Goal: Task Accomplishment & Management: Use online tool/utility

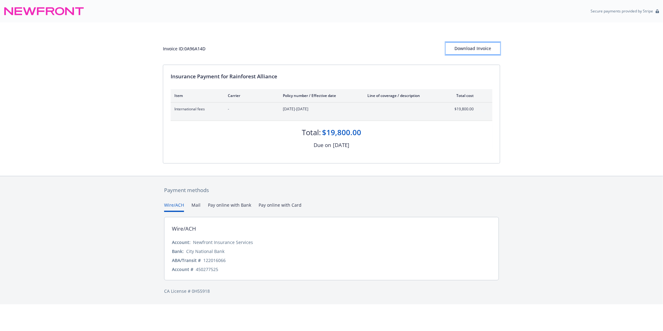
click at [483, 47] on div "Download Invoice" at bounding box center [473, 49] width 54 height 12
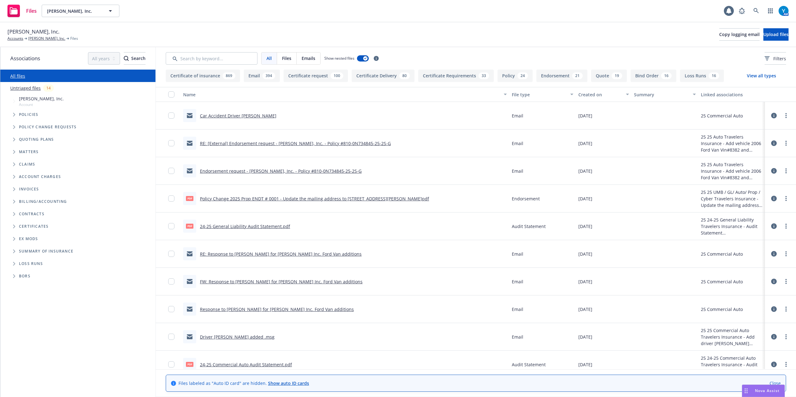
click at [264, 113] on link "Car Accident Driver Don Beladores" at bounding box center [238, 116] width 76 height 6
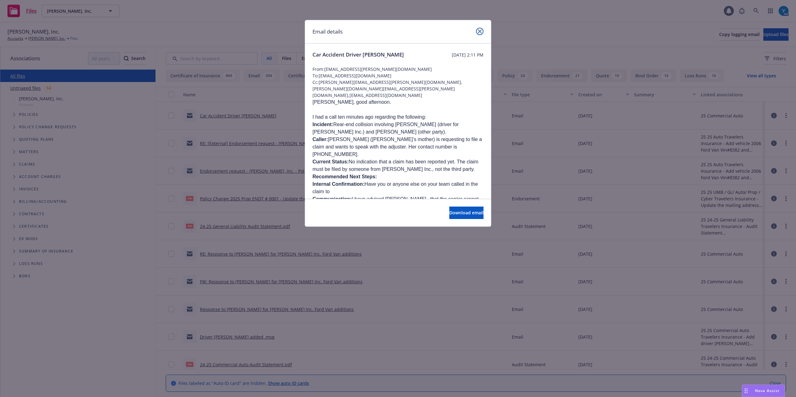
click at [481, 31] on icon "close" at bounding box center [480, 32] width 4 height 4
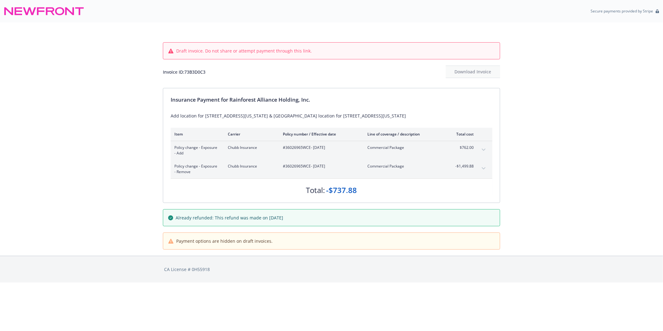
click at [172, 146] on div "Policy change - Exposure - Add Chubb Insurance #36026965WCE - [DATE] Commercial…" at bounding box center [332, 150] width 322 height 19
click at [176, 147] on span "Policy change - Exposure - Add" at bounding box center [196, 150] width 44 height 11
click at [244, 14] on div "Secure payments provided by Stripe" at bounding box center [332, 11] width 656 height 15
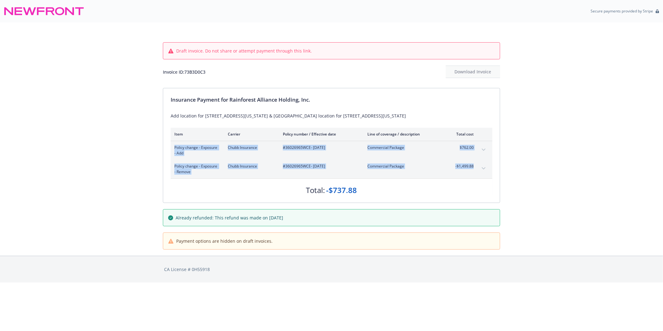
drag, startPoint x: 175, startPoint y: 146, endPoint x: 470, endPoint y: 165, distance: 295.1
click at [474, 167] on tbody "Policy change - Exposure - Add Chubb Insurance #36026965WCE - 03/30/2022 Commer…" at bounding box center [332, 159] width 322 height 37
copy tbody "Policy change - Exposure - Add Chubb Insurance #36026965WCE - 03/30/2022 Commer…"
drag, startPoint x: 221, startPoint y: 152, endPoint x: 197, endPoint y: 152, distance: 24.9
click at [221, 152] on div "Policy change - Exposure - Add Chubb Insurance #36026965WCE - 03/30/2022 Commer…" at bounding box center [323, 150] width 299 height 11
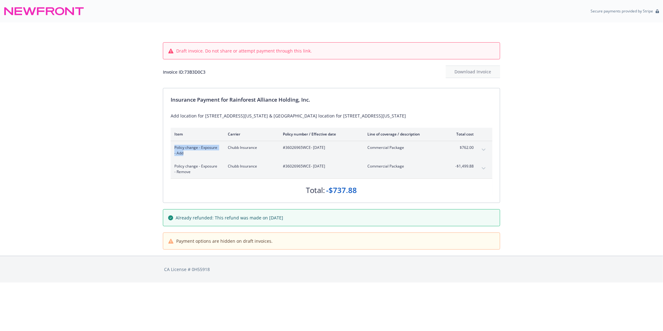
drag, startPoint x: 174, startPoint y: 145, endPoint x: 210, endPoint y: 152, distance: 36.3
click at [194, 154] on div "Policy change - Exposure - Add Chubb Insurance #36026965WCE - 03/30/2022 Commer…" at bounding box center [332, 150] width 322 height 19
copy span "Policy change - Exposure - Add"
drag, startPoint x: 230, startPoint y: 148, endPoint x: 226, endPoint y: 148, distance: 4.1
click at [256, 148] on span "Chubb Insurance" at bounding box center [250, 148] width 45 height 6
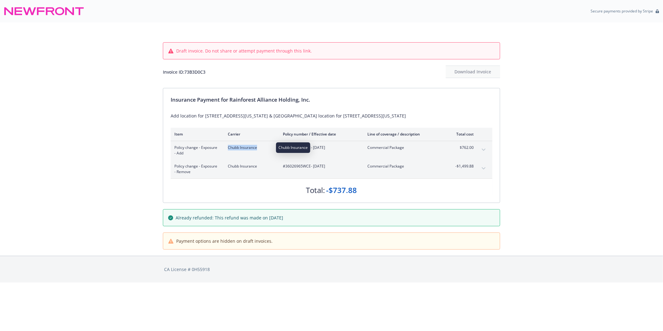
drag, startPoint x: 226, startPoint y: 148, endPoint x: 259, endPoint y: 148, distance: 33.0
click at [259, 148] on div "Policy change - Exposure - Add Chubb Insurance #36026965WCE - 03/30/2022 Commer…" at bounding box center [323, 150] width 299 height 11
copy span "Chubb Insurance"
drag, startPoint x: 293, startPoint y: 147, endPoint x: 335, endPoint y: 145, distance: 42.0
click at [335, 145] on span "#36026965WCE - 03/30/2022" at bounding box center [320, 148] width 75 height 6
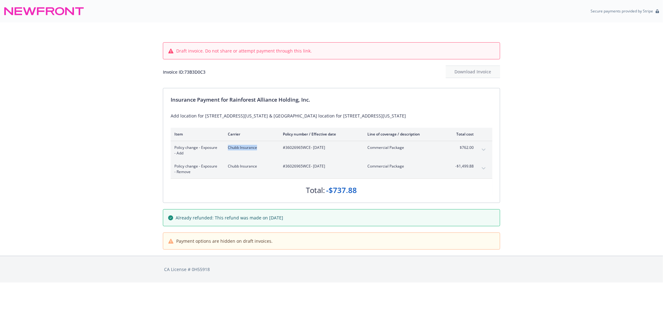
copy span "#36026965WCE - 03/30/2022"
drag, startPoint x: 365, startPoint y: 147, endPoint x: 405, endPoint y: 147, distance: 39.2
click at [405, 147] on div "Policy change - Exposure - Add Chubb Insurance #36026965WCE - 03/30/2022 Commer…" at bounding box center [323, 150] width 299 height 11
copy span "Commercial Package"
drag, startPoint x: 461, startPoint y: 147, endPoint x: 466, endPoint y: 147, distance: 5.0
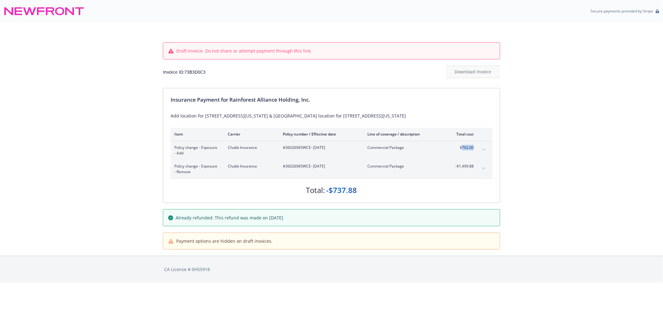
click at [474, 147] on div "Policy change - Exposure - Add Chubb Insurance #36026965WCE - 03/30/2022 Commer…" at bounding box center [332, 150] width 322 height 19
drag, startPoint x: 459, startPoint y: 147, endPoint x: 474, endPoint y: 148, distance: 14.9
click at [474, 148] on span "$762.00" at bounding box center [462, 148] width 23 height 6
copy span "$762.00"
drag, startPoint x: 173, startPoint y: 166, endPoint x: 192, endPoint y: 173, distance: 19.7
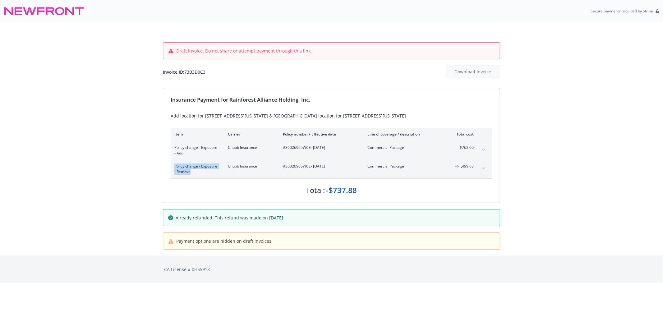
click at [192, 173] on div "Policy change - Exposure - Remove Chubb Insurance #36026965WCE - 08/19/2022 Com…" at bounding box center [332, 169] width 322 height 19
copy span "Policy change - Exposure - Remove"
drag, startPoint x: 226, startPoint y: 167, endPoint x: 257, endPoint y: 165, distance: 31.1
click at [257, 165] on div "Policy change - Exposure - Remove Chubb Insurance #36026965WCE - 08/19/2022 Com…" at bounding box center [323, 169] width 299 height 11
copy span "Chubb Insurance"
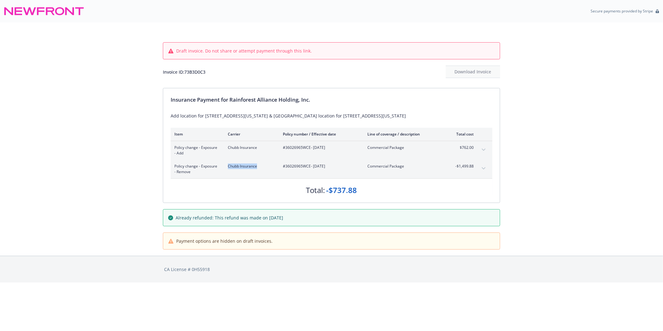
drag, startPoint x: 284, startPoint y: 166, endPoint x: 334, endPoint y: 167, distance: 50.7
click at [334, 167] on span "#36026965WCE - 08/19/2022" at bounding box center [320, 167] width 75 height 6
copy span "#36026965WCE - 08/19/2022"
drag, startPoint x: 454, startPoint y: 166, endPoint x: 473, endPoint y: 167, distance: 19.3
click at [475, 166] on div "Policy change - Exposure - Remove Chubb Insurance #36026965WCE - 08/19/2022 Com…" at bounding box center [332, 169] width 322 height 19
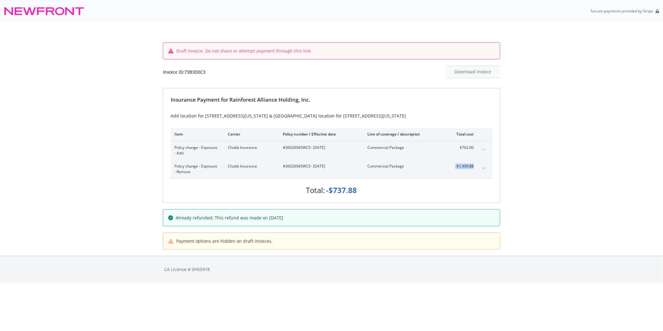
copy span "-$1,499.88"
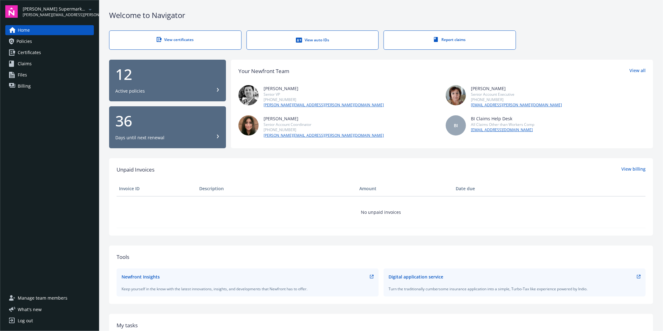
click at [38, 37] on link "Policies" at bounding box center [49, 41] width 89 height 10
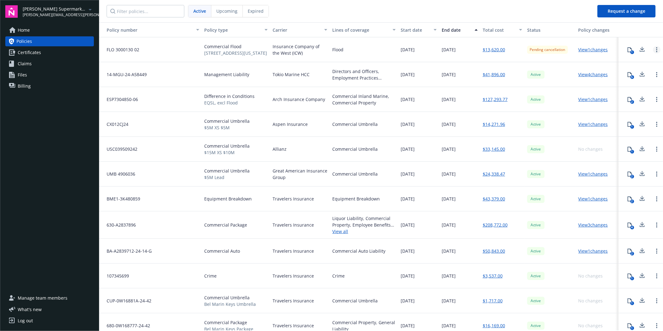
click at [653, 50] on link "Open options" at bounding box center [656, 49] width 7 height 7
click at [545, 15] on nav "Active Upcoming Expired" at bounding box center [345, 11] width 493 height 22
drag, startPoint x: 141, startPoint y: 50, endPoint x: 104, endPoint y: 50, distance: 37.9
click at [104, 50] on div "FLO 3000130 02" at bounding box center [150, 49] width 103 height 25
copy span "FLO 3000130 02"
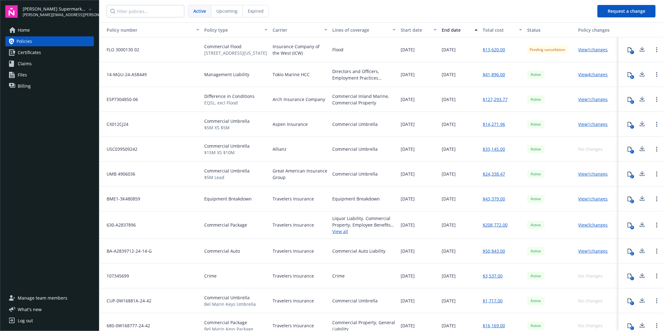
click at [251, 15] on div "Expired" at bounding box center [256, 11] width 26 height 12
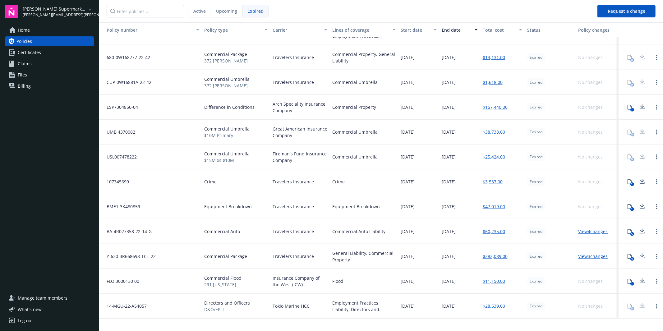
scroll to position [222, 0]
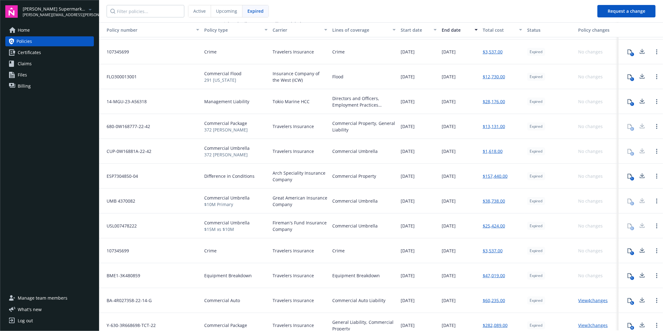
click at [205, 11] on span "Active" at bounding box center [199, 11] width 12 height 7
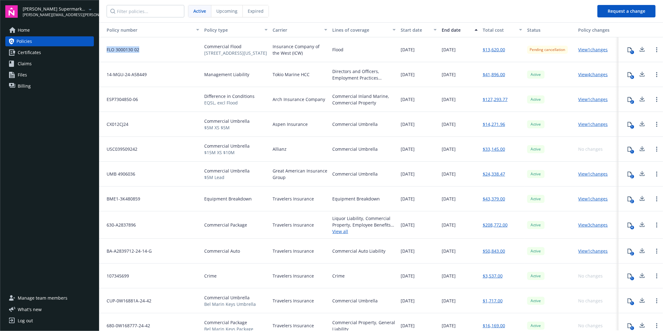
drag, startPoint x: 140, startPoint y: 50, endPoint x: 106, endPoint y: 50, distance: 33.9
click at [106, 50] on div "FLO 3000130 02" at bounding box center [150, 49] width 103 height 25
click at [369, 23] on button "Lines of coverage" at bounding box center [364, 29] width 68 height 15
copy span "FLO 3000130 02"
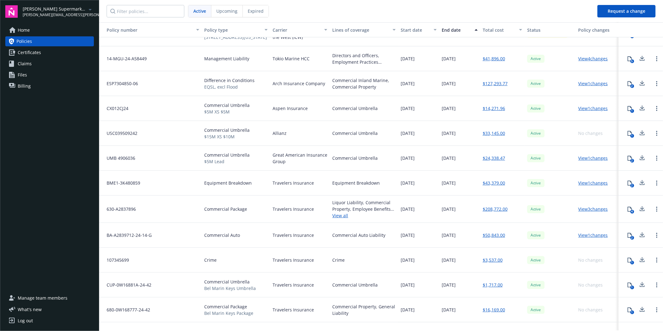
scroll to position [0, 0]
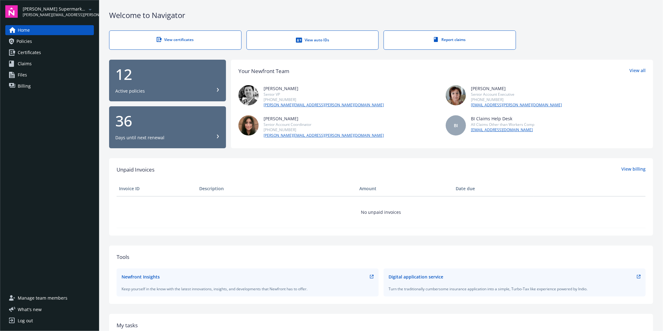
click at [142, 75] on div "12" at bounding box center [167, 74] width 104 height 15
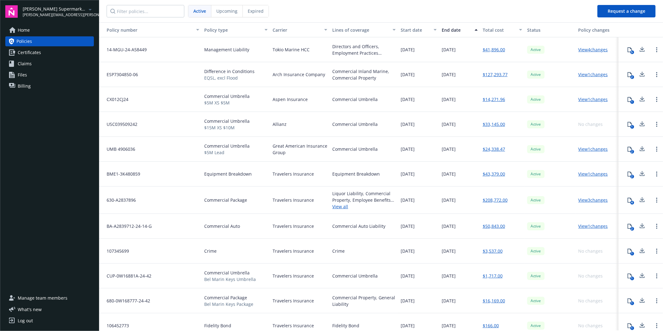
click at [247, 10] on div "Expired" at bounding box center [256, 11] width 26 height 12
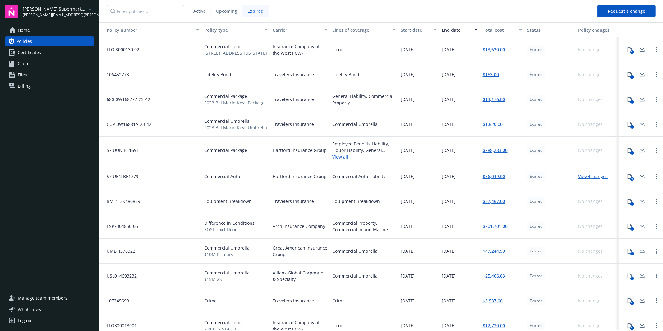
click at [198, 13] on span "Active" at bounding box center [199, 11] width 12 height 7
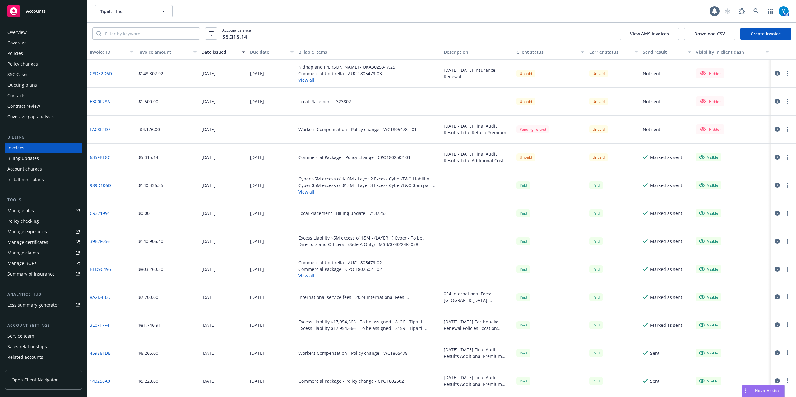
click at [309, 81] on button "View all" at bounding box center [346, 80] width 97 height 7
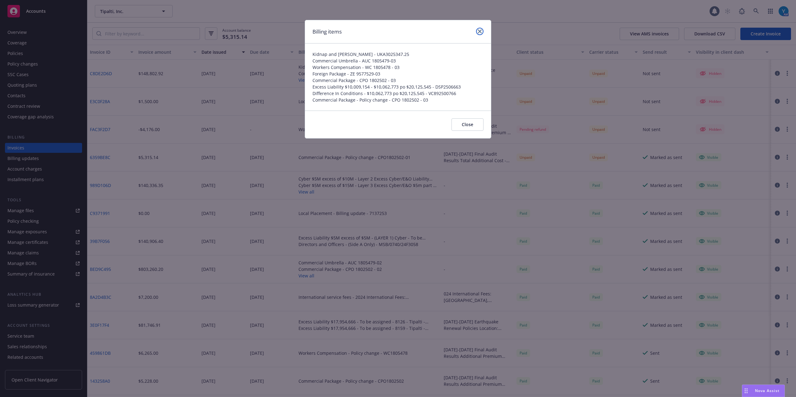
click at [479, 31] on icon "close" at bounding box center [480, 32] width 4 height 4
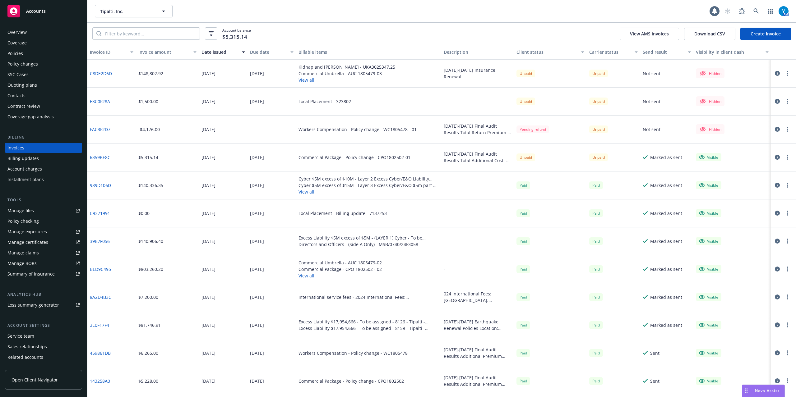
click at [104, 73] on link "C8DE2D6D" at bounding box center [101, 73] width 22 height 7
click at [312, 80] on button "View all" at bounding box center [346, 80] width 97 height 7
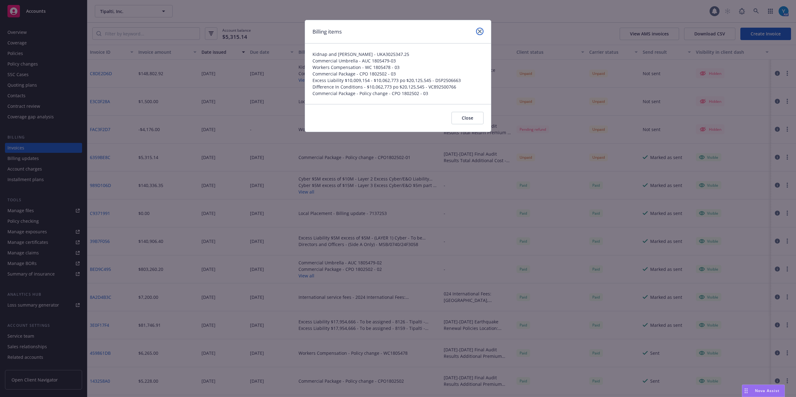
click at [481, 30] on icon "close" at bounding box center [480, 32] width 4 height 4
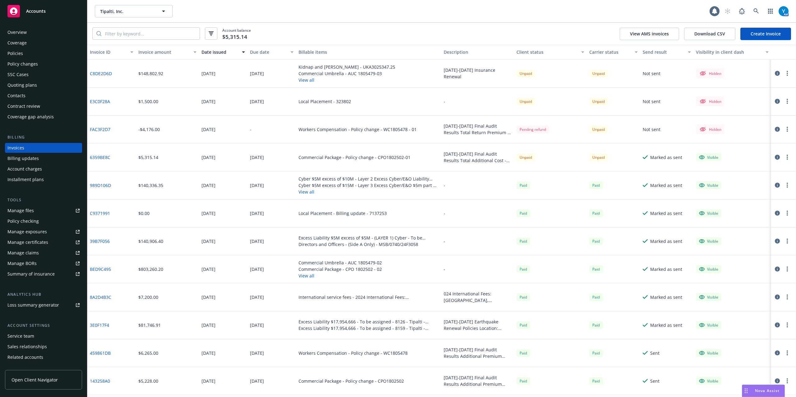
click at [784, 31] on link "Create Invoice" at bounding box center [765, 34] width 51 height 12
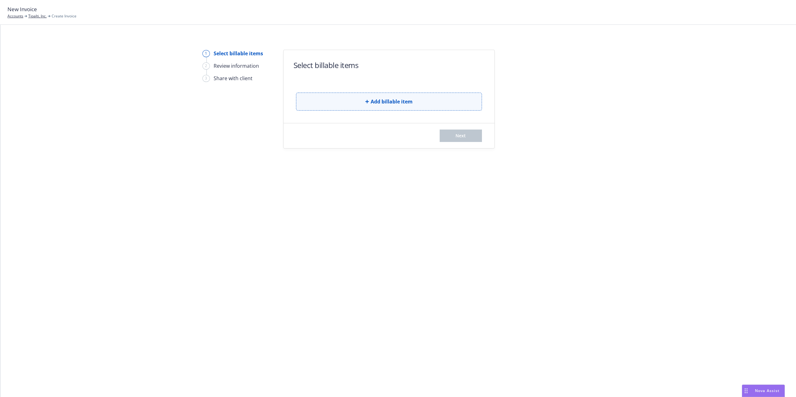
click at [378, 104] on span "Add billable item" at bounding box center [392, 101] width 42 height 7
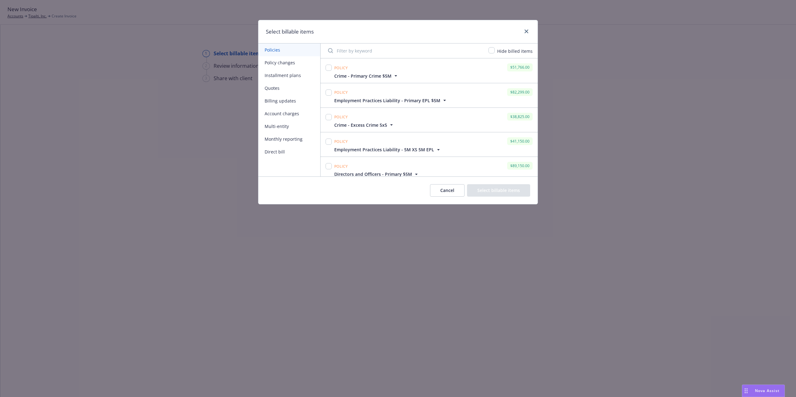
click at [375, 50] on input "Filter by keyword" at bounding box center [404, 50] width 160 height 12
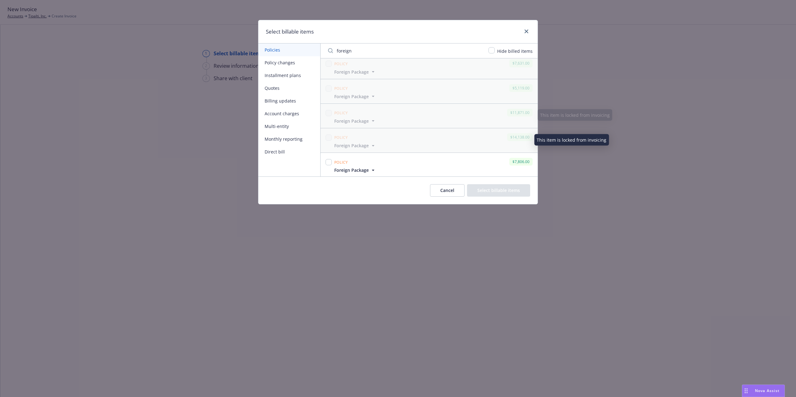
scroll to position [5, 0]
type input "foreign"
click at [330, 161] on input "checkbox" at bounding box center [329, 161] width 6 height 6
checkbox input "true"
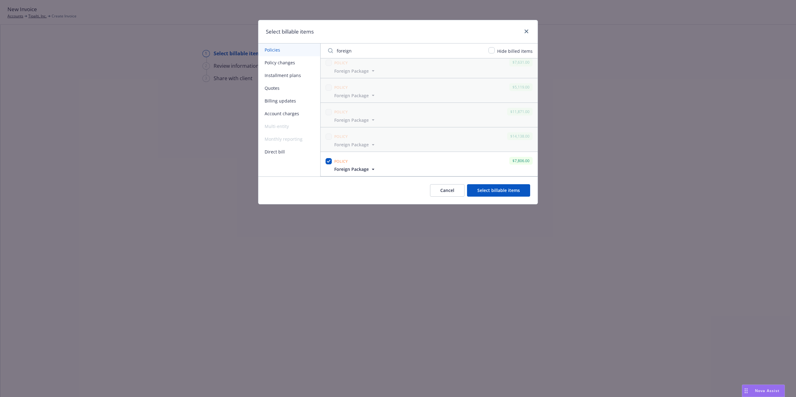
click at [505, 193] on button "Select billable items" at bounding box center [498, 190] width 63 height 12
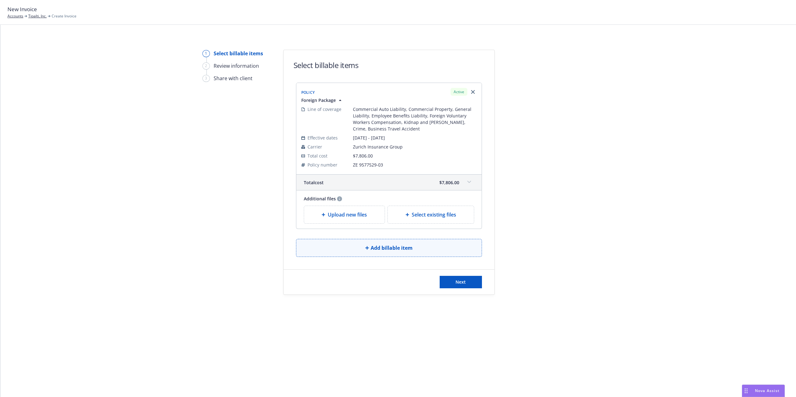
click at [422, 249] on button "Add billable item" at bounding box center [389, 248] width 186 height 18
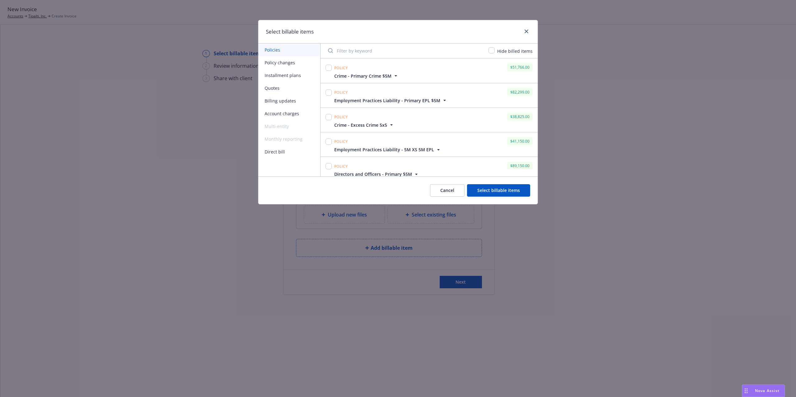
click at [371, 50] on input "Filter by keyword" at bounding box center [404, 50] width 160 height 12
type input "UK"
click at [330, 93] on input "checkbox" at bounding box center [329, 93] width 6 height 6
checkbox input "true"
click at [326, 118] on input "checkbox" at bounding box center [329, 117] width 6 height 6
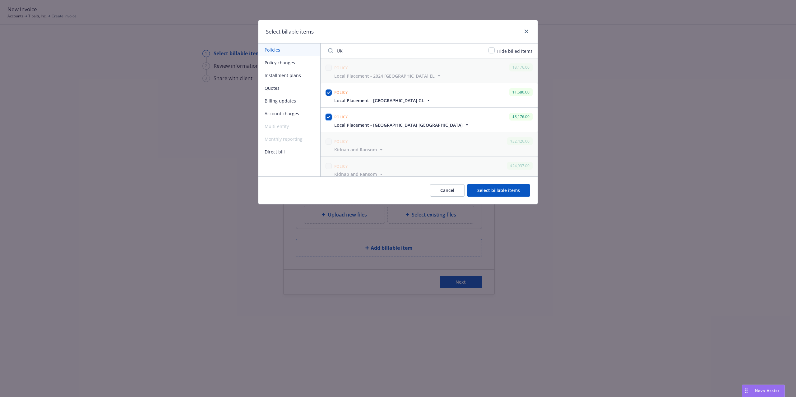
checkbox input "true"
drag, startPoint x: 351, startPoint y: 53, endPoint x: 331, endPoint y: 55, distance: 20.0
click at [324, 55] on input "UK" at bounding box center [404, 50] width 160 height 12
type input "m"
type input "netherla"
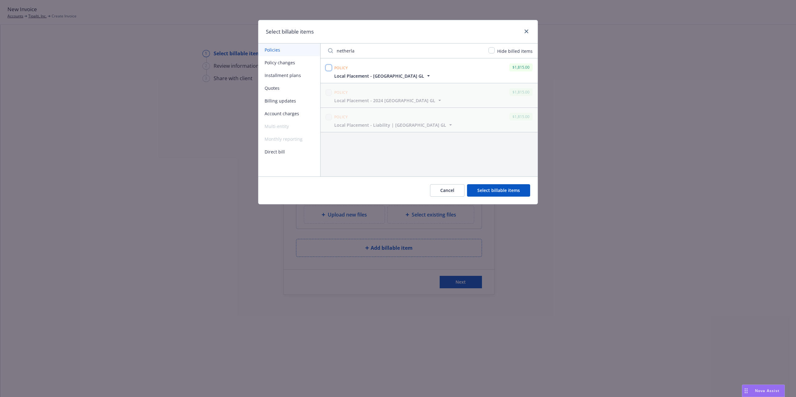
click at [327, 68] on input "checkbox" at bounding box center [329, 68] width 6 height 6
checkbox input "true"
click at [513, 189] on button "Select billable items" at bounding box center [498, 190] width 63 height 12
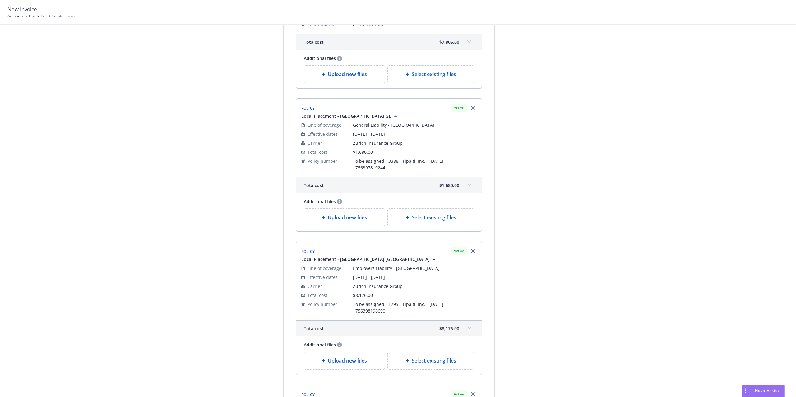
scroll to position [364, 0]
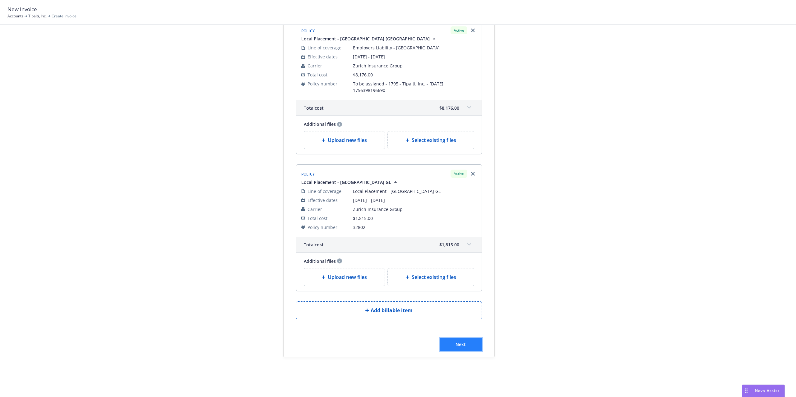
click at [462, 344] on span "Next" at bounding box center [460, 345] width 10 height 6
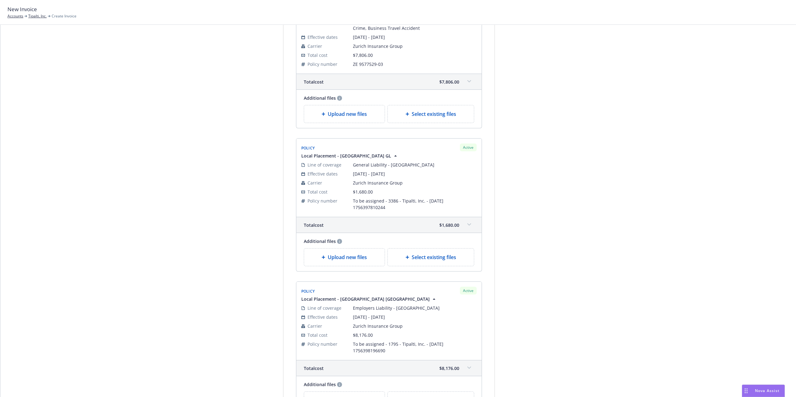
scroll to position [32, 0]
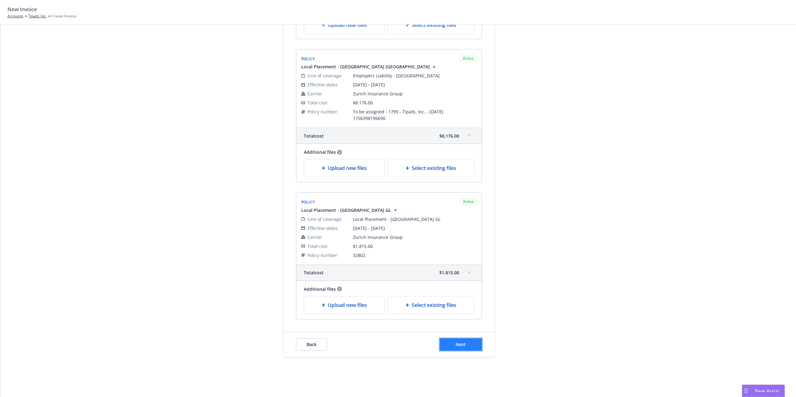
click at [455, 345] on span "Next" at bounding box center [460, 345] width 10 height 6
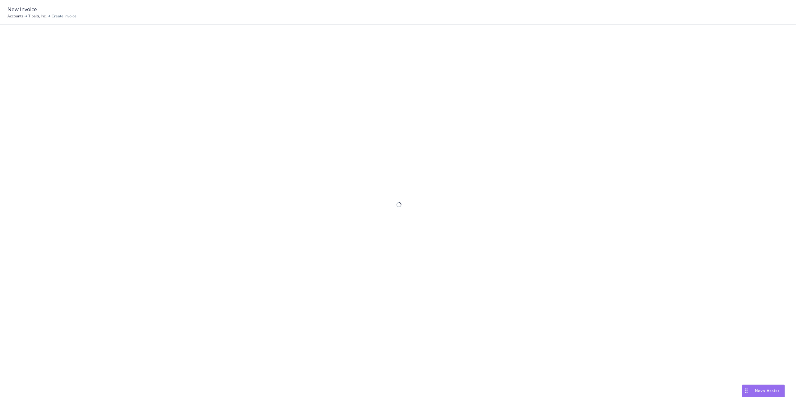
scroll to position [43, 0]
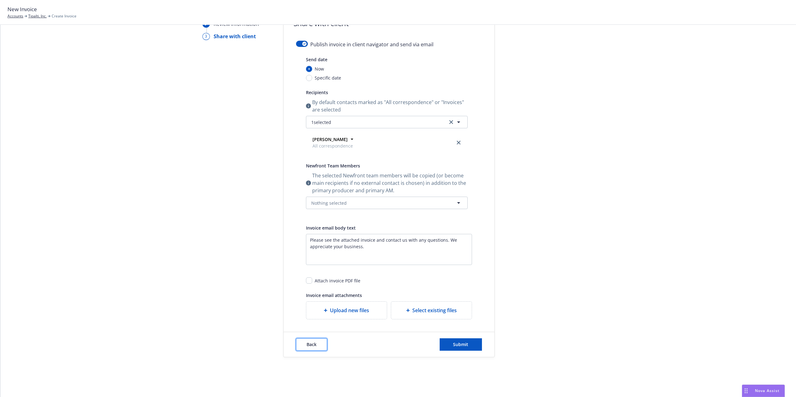
click at [313, 351] on button "Back" at bounding box center [311, 345] width 31 height 12
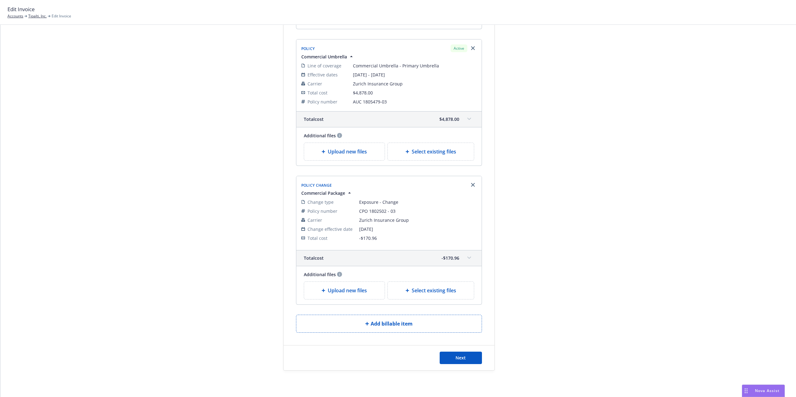
scroll to position [752, 0]
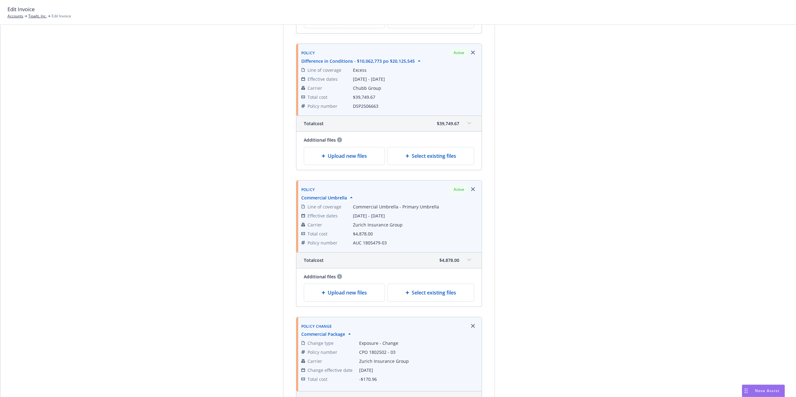
scroll to position [786, 0]
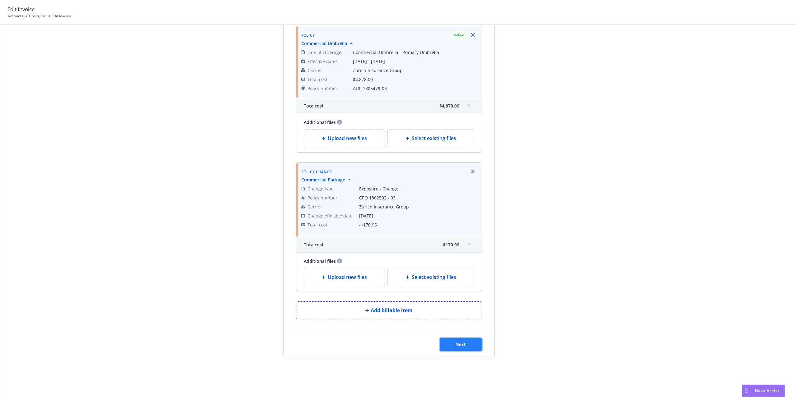
click at [462, 347] on span "Next" at bounding box center [460, 345] width 10 height 6
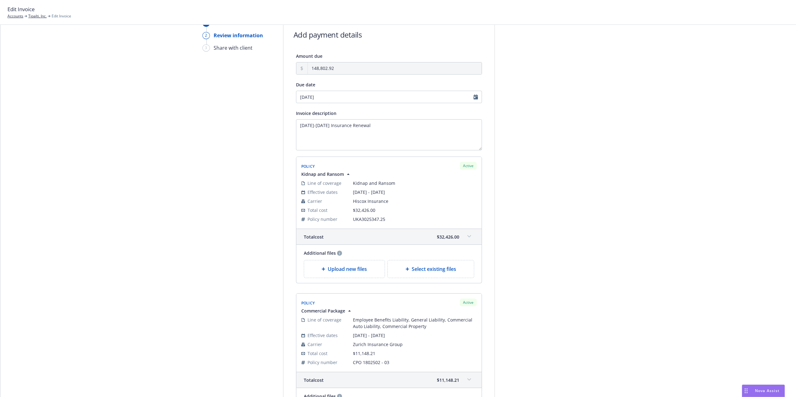
scroll to position [0, 0]
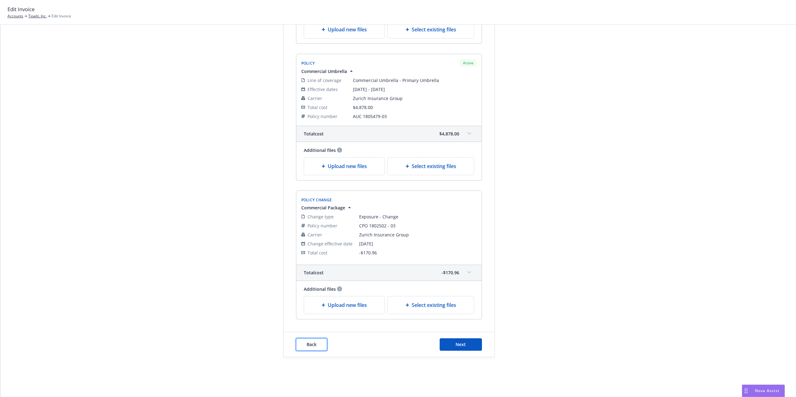
click at [309, 344] on span "Back" at bounding box center [312, 345] width 10 height 6
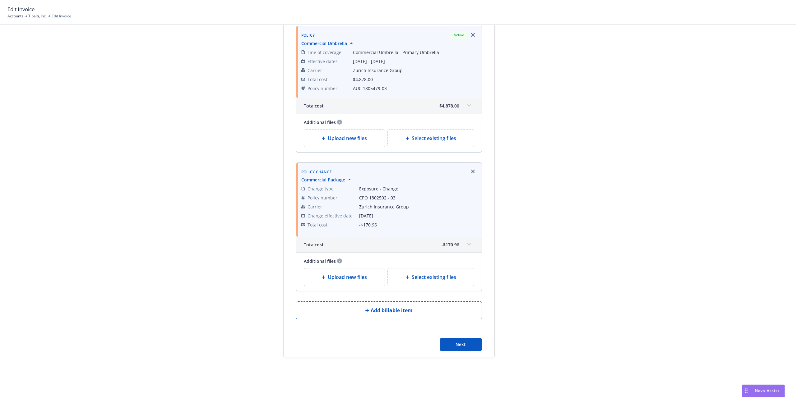
scroll to position [786, 0]
click at [389, 310] on span "Add billable item" at bounding box center [392, 310] width 42 height 7
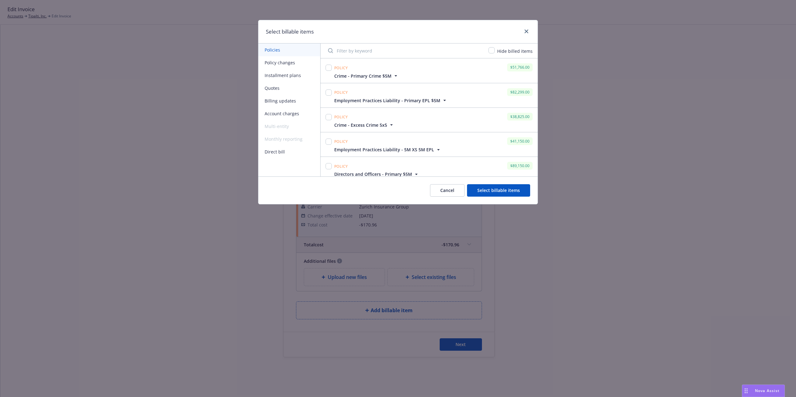
click at [344, 50] on input "Filter by keyword" at bounding box center [404, 50] width 160 height 12
type input "foreign"
click at [330, 161] on input "checkbox" at bounding box center [329, 161] width 6 height 6
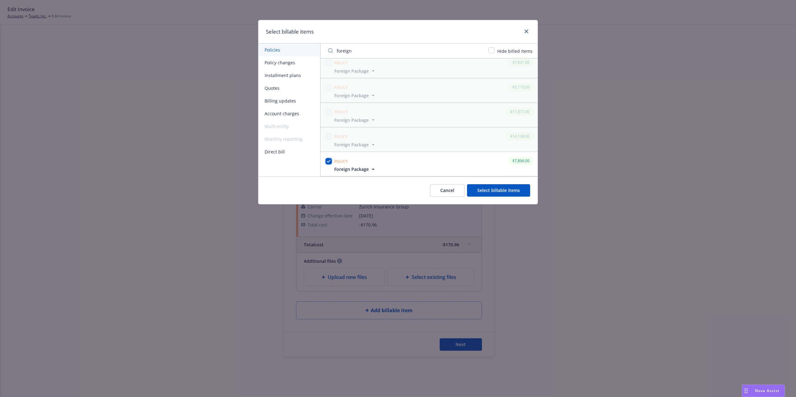
checkbox input "true"
drag, startPoint x: 505, startPoint y: 190, endPoint x: 472, endPoint y: 155, distance: 47.7
click at [505, 189] on button "Select billable items" at bounding box center [498, 190] width 63 height 12
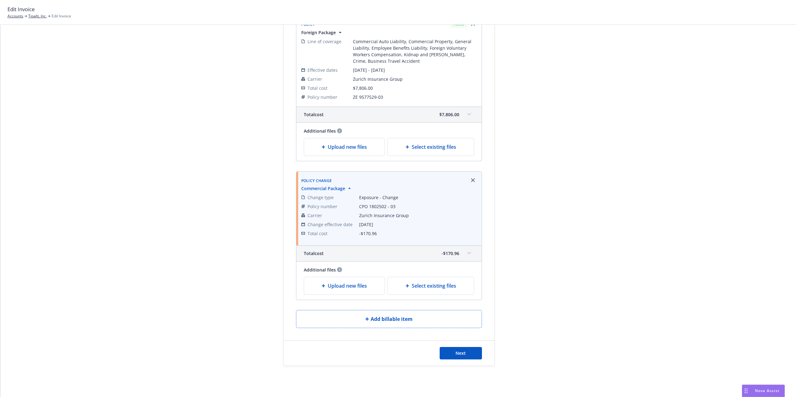
scroll to position [943, 0]
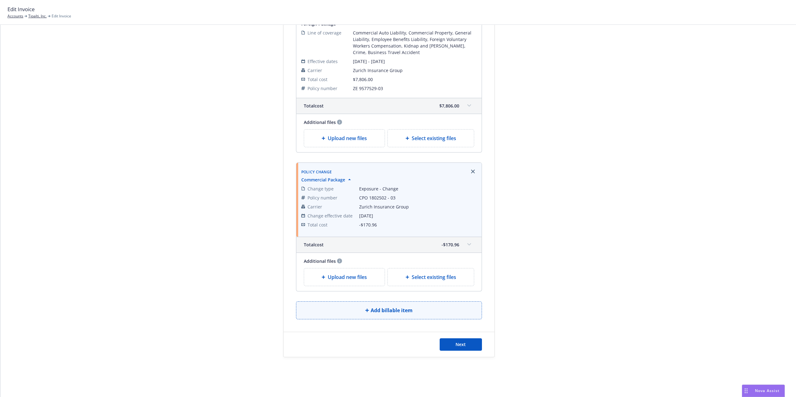
click at [407, 303] on button "Add billable item" at bounding box center [389, 311] width 186 height 18
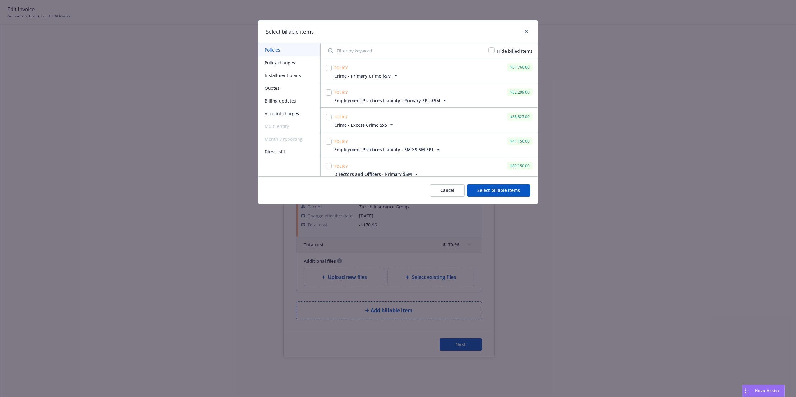
click at [362, 49] on input "Filter by keyword" at bounding box center [404, 50] width 160 height 12
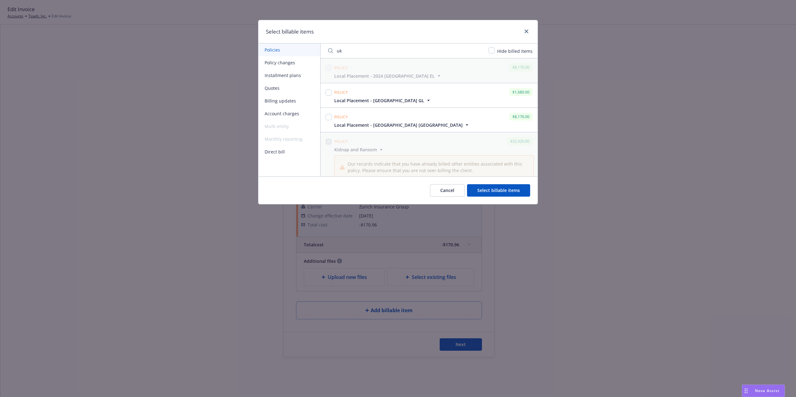
type input "uk"
click at [330, 92] on input "checkbox" at bounding box center [329, 93] width 6 height 6
checkbox input "true"
click at [328, 120] on input "checkbox" at bounding box center [329, 117] width 6 height 6
checkbox input "true"
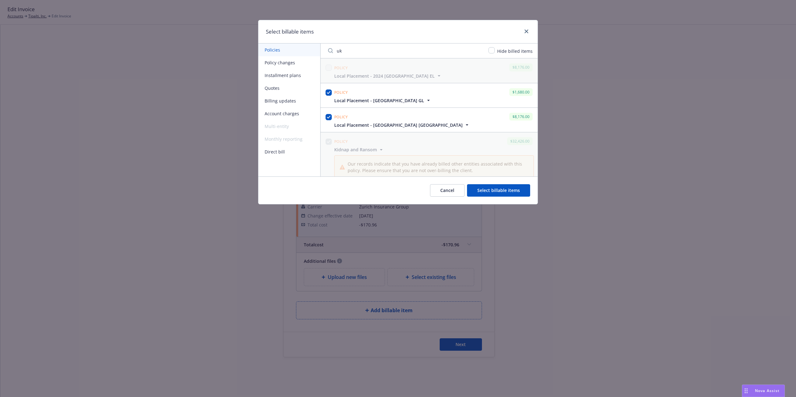
click at [510, 193] on button "Select billable items" at bounding box center [498, 190] width 63 height 12
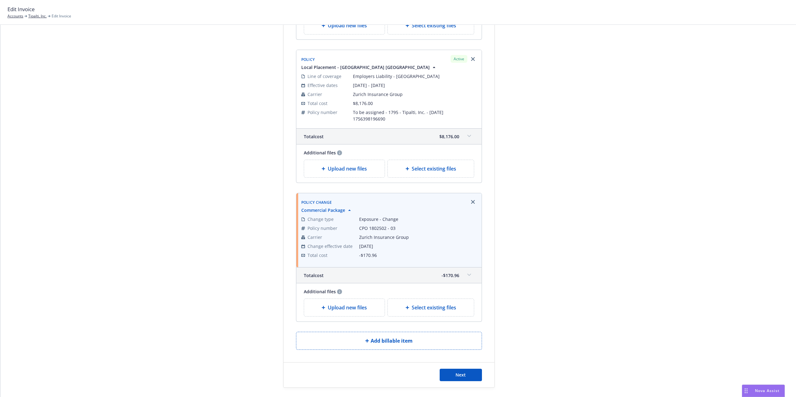
scroll to position [1231, 0]
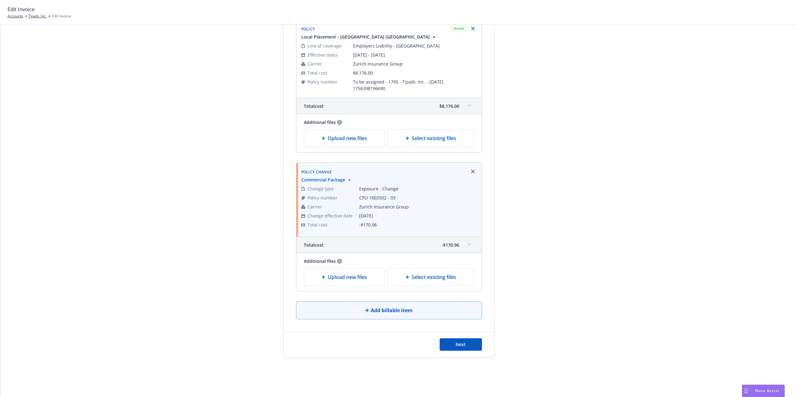
click at [407, 307] on span "Add billable item" at bounding box center [392, 310] width 42 height 7
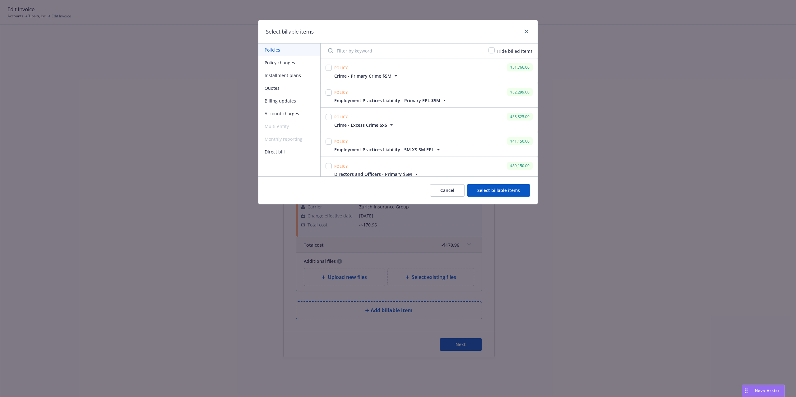
click at [355, 48] on input "Filter by keyword" at bounding box center [404, 50] width 160 height 12
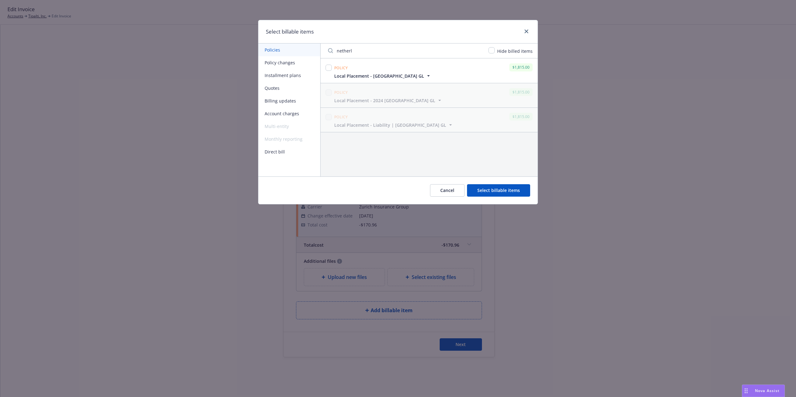
type input "netherl"
click at [330, 68] on input "checkbox" at bounding box center [329, 68] width 6 height 6
checkbox input "true"
click at [518, 192] on button "Select billable items" at bounding box center [498, 190] width 63 height 12
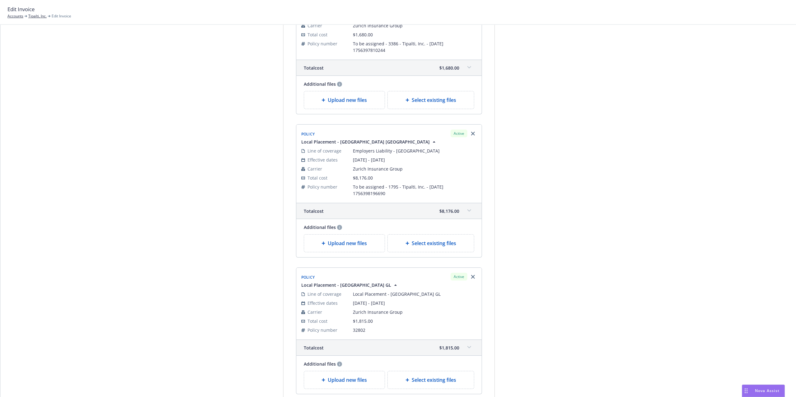
scroll to position [1368, 0]
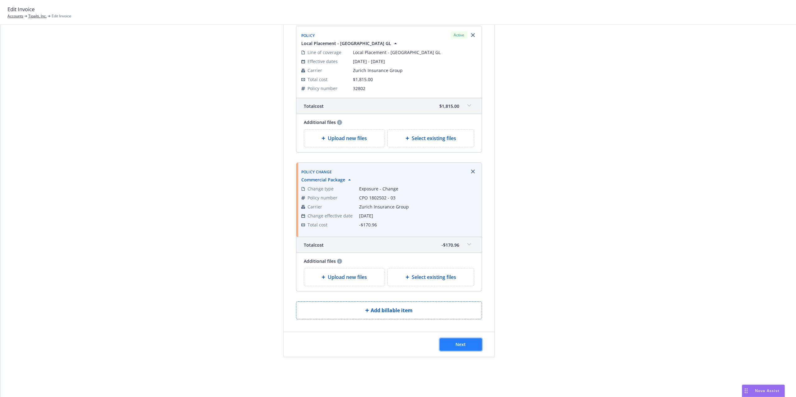
click at [450, 346] on button "Next" at bounding box center [461, 345] width 42 height 12
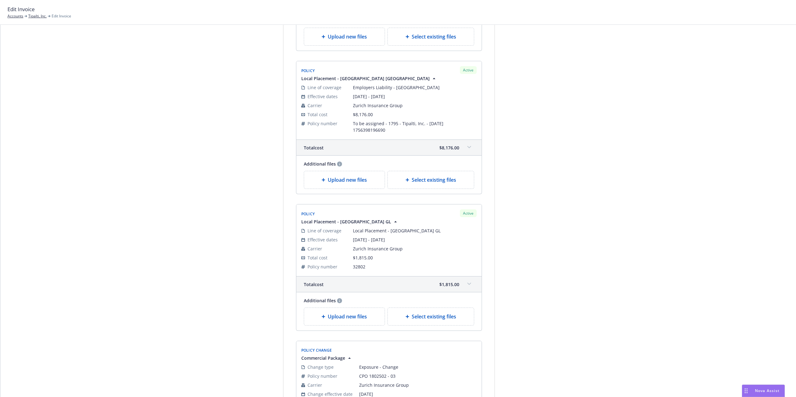
scroll to position [1411, 0]
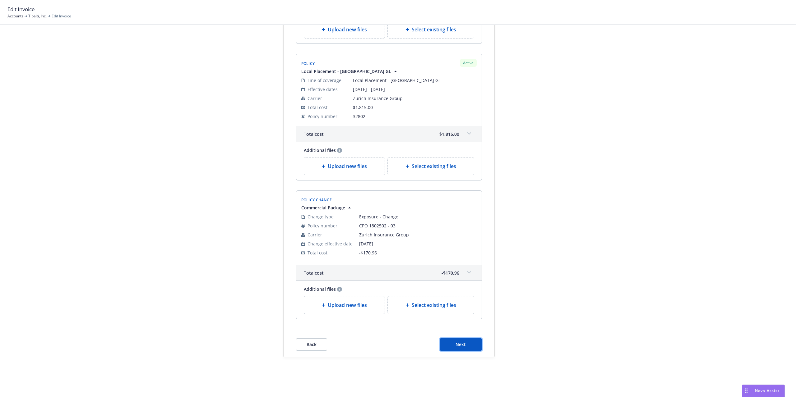
click at [447, 341] on button "Next" at bounding box center [461, 345] width 42 height 12
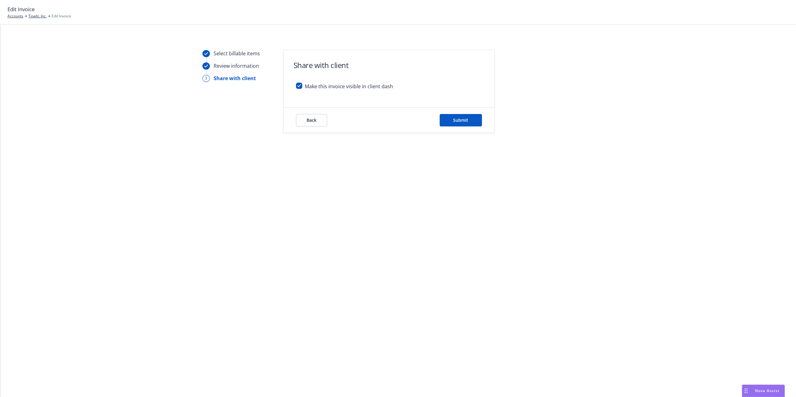
scroll to position [0, 0]
click at [300, 83] on input "checkbox" at bounding box center [299, 86] width 6 height 6
checkbox input "false"
click at [461, 117] on span "Submit" at bounding box center [460, 120] width 15 height 6
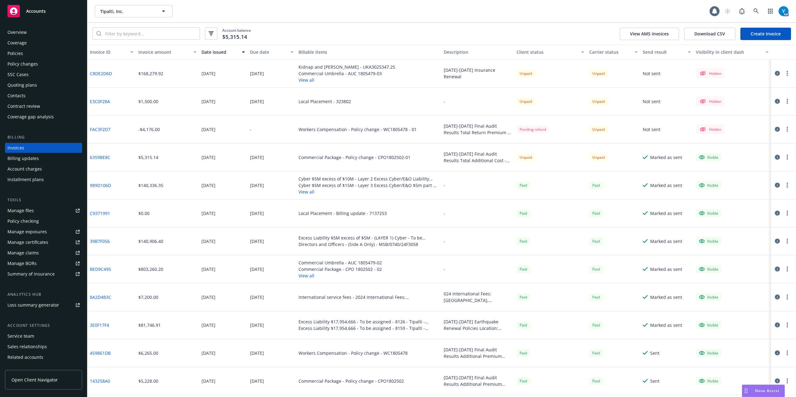
click at [307, 80] on button "View all" at bounding box center [346, 80] width 97 height 7
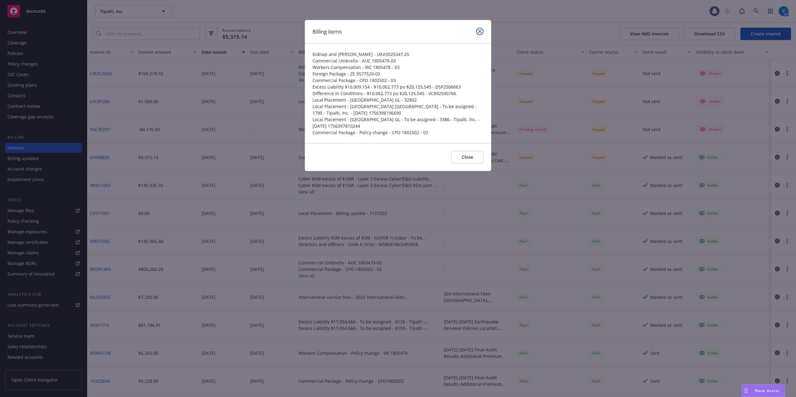
click at [479, 35] on link "close" at bounding box center [479, 31] width 7 height 7
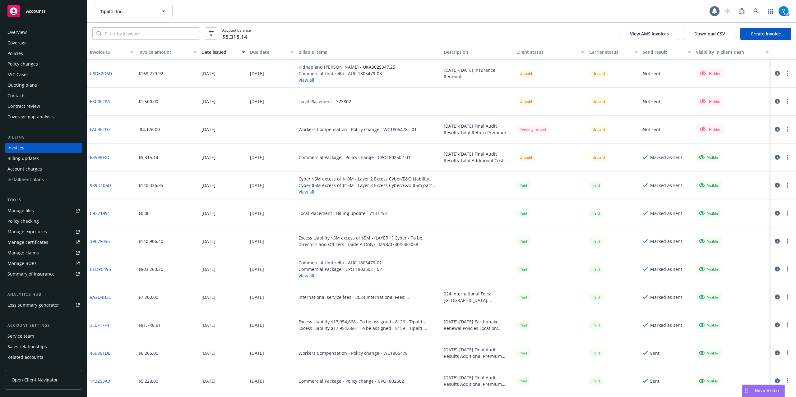
click at [479, 32] on div "Account balance $5,315.14 View AMS invoices Download CSV Create Invoice" at bounding box center [441, 34] width 709 height 22
click at [305, 80] on button "View all" at bounding box center [346, 80] width 97 height 7
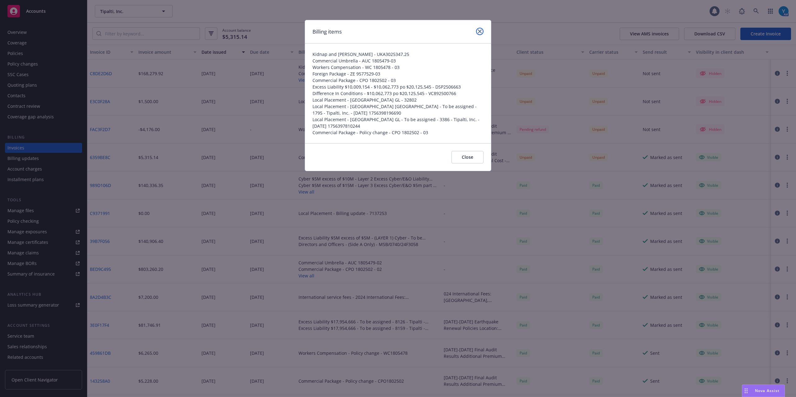
click at [482, 30] on link "close" at bounding box center [479, 31] width 7 height 7
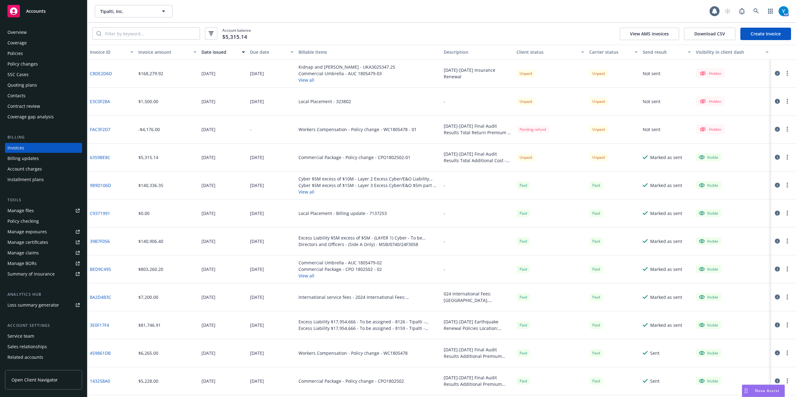
click at [787, 71] on circle "button" at bounding box center [787, 71] width 1 height 1
click at [744, 86] on link "Edit invoice" at bounding box center [750, 86] width 79 height 12
click at [305, 79] on button "View all" at bounding box center [341, 80] width 87 height 7
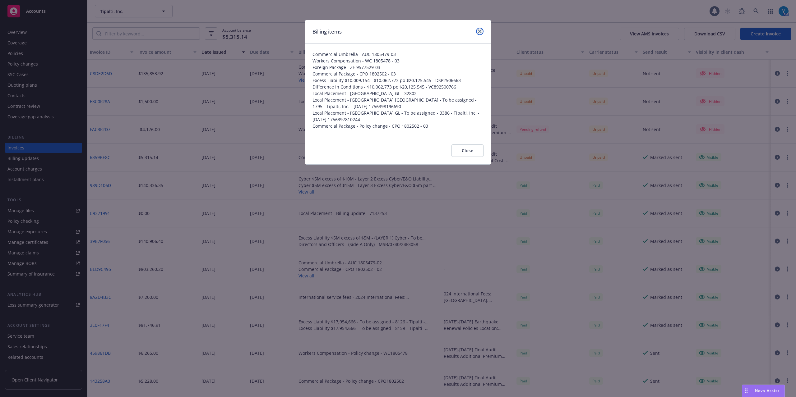
click at [480, 33] on icon "close" at bounding box center [480, 32] width 4 height 4
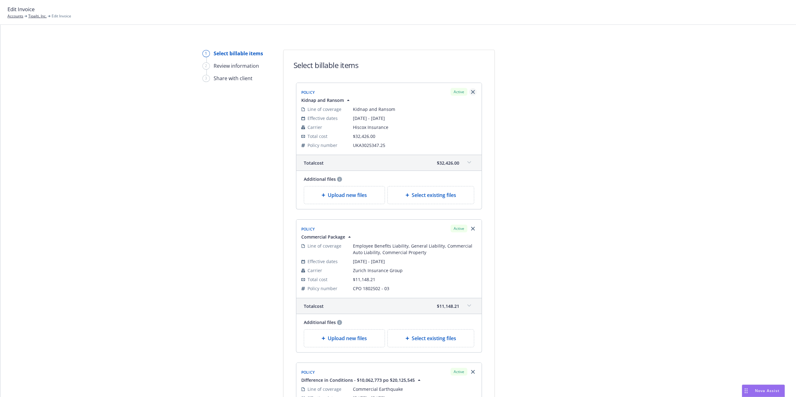
click at [471, 92] on icon "Remove browser" at bounding box center [473, 92] width 4 height 4
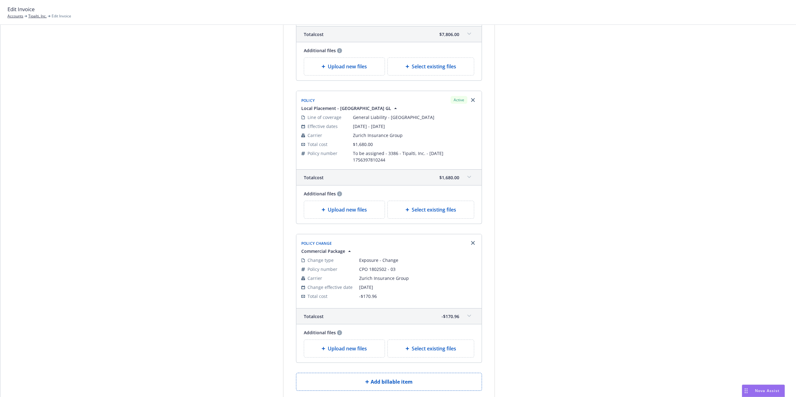
scroll to position [1197, 0]
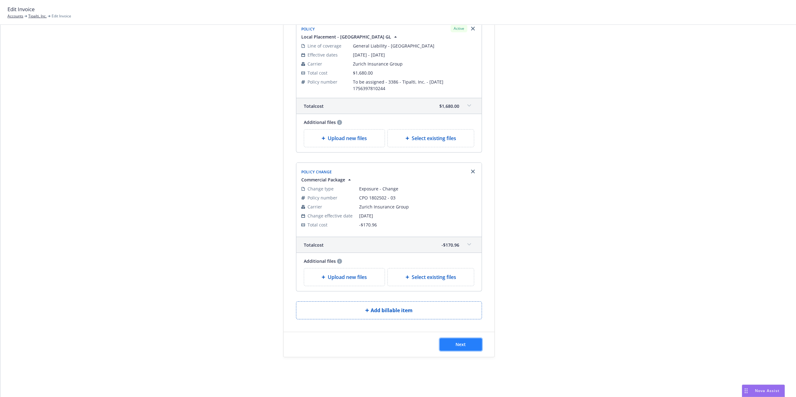
click at [449, 347] on button "Next" at bounding box center [461, 345] width 42 height 12
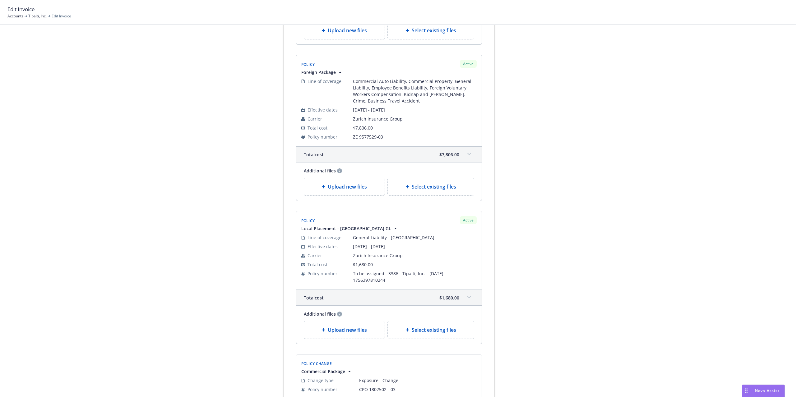
scroll to position [1274, 0]
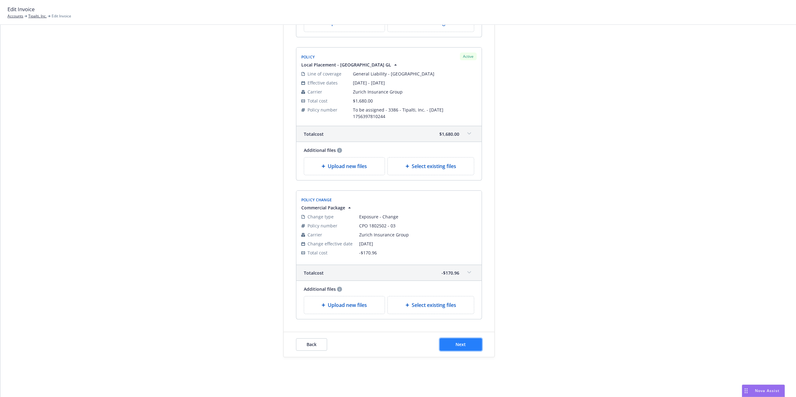
click at [457, 343] on span "Next" at bounding box center [460, 345] width 10 height 6
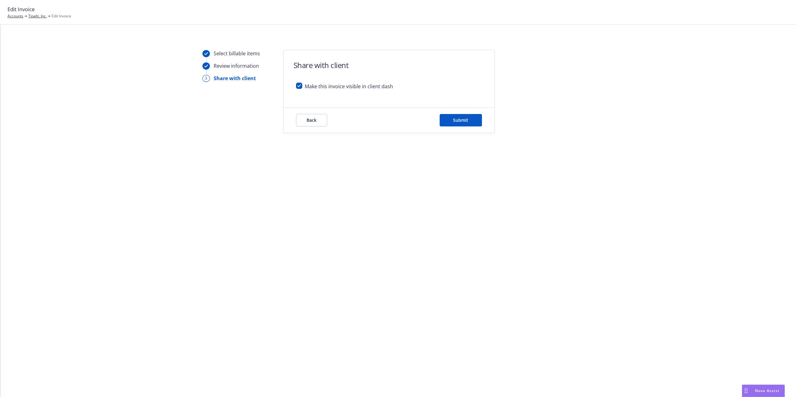
scroll to position [0, 0]
click at [301, 86] on input "checkbox" at bounding box center [299, 86] width 6 height 6
checkbox input "false"
click at [469, 120] on button "Submit" at bounding box center [461, 120] width 42 height 12
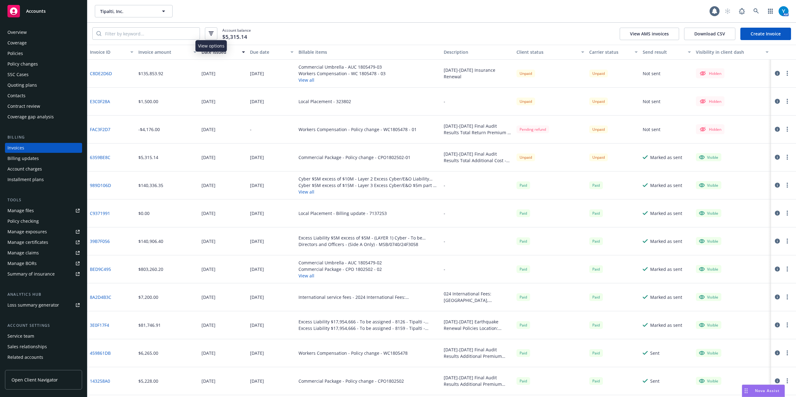
click at [213, 35] on icon "button" at bounding box center [211, 33] width 5 height 4
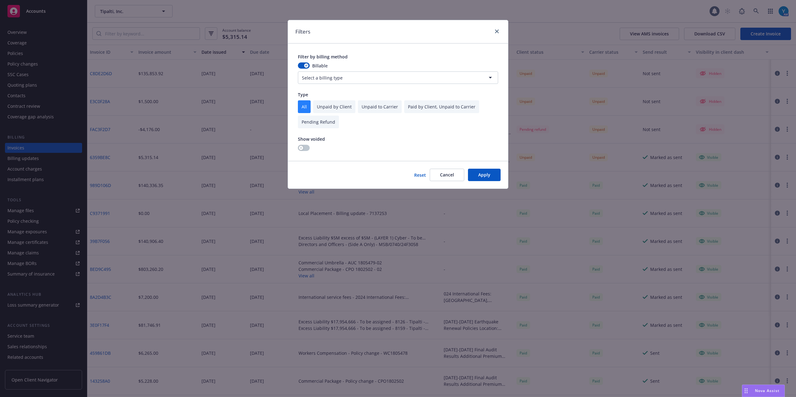
click at [317, 77] on html "Accounts Overview Coverage Policies Policy changes SSC Cases Quoting plans Cont…" at bounding box center [398, 198] width 796 height 397
click at [370, 27] on html "Accounts Overview Coverage Policies Policy changes SSC Cases Quoting plans Cont…" at bounding box center [398, 198] width 796 height 397
click at [332, 104] on input "checkbox" at bounding box center [334, 106] width 42 height 13
checkbox input "true"
checkbox input "false"
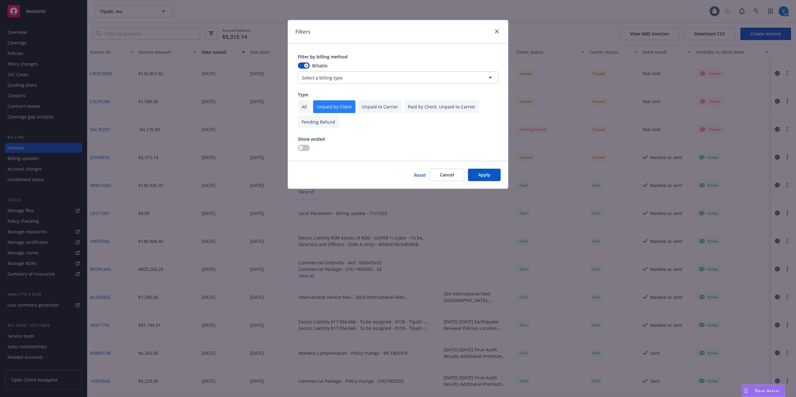
click at [484, 173] on button "Apply" at bounding box center [484, 175] width 33 height 12
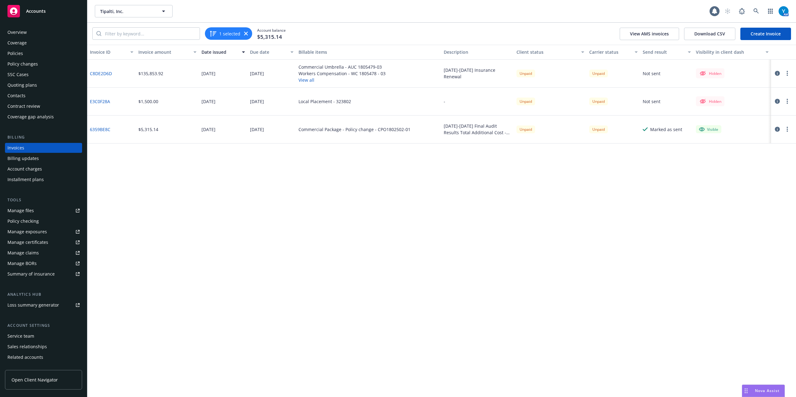
click at [246, 30] on div "1 selected" at bounding box center [228, 33] width 47 height 12
click at [245, 32] on icon "button" at bounding box center [246, 34] width 4 height 4
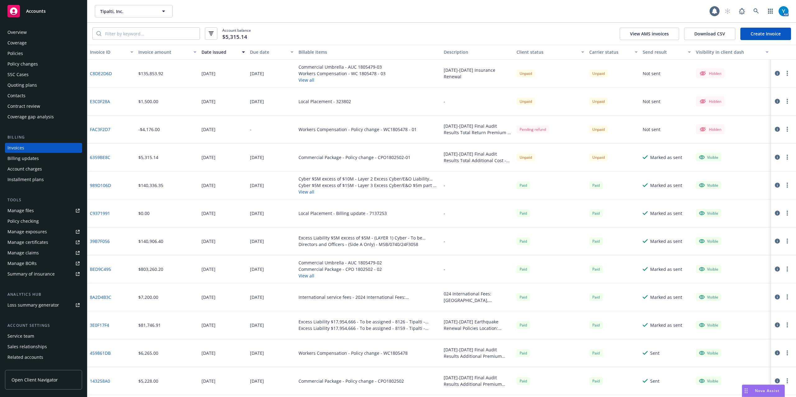
click at [217, 50] on div "Date issued" at bounding box center [219, 52] width 37 height 7
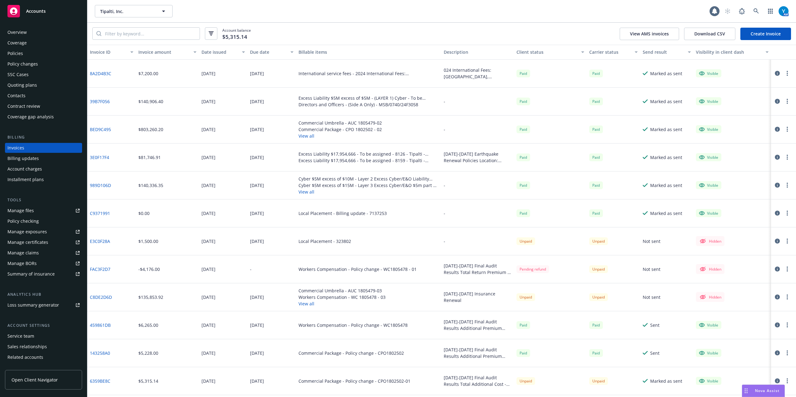
click at [218, 53] on div "Date issued" at bounding box center [219, 52] width 37 height 7
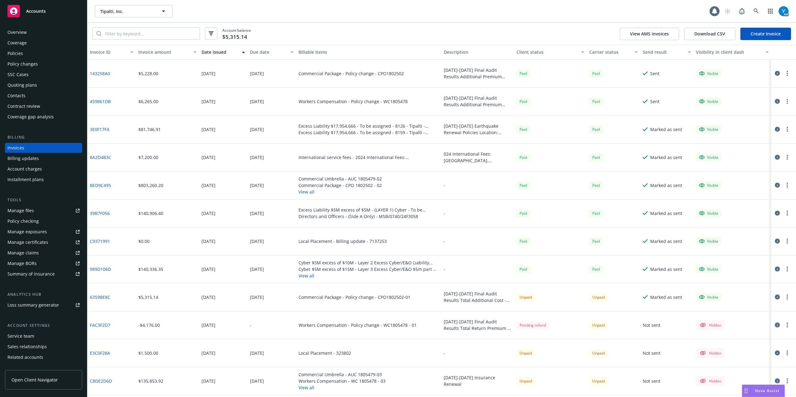
click at [220, 48] on button "Date issued" at bounding box center [223, 52] width 49 height 15
click at [215, 53] on div "Date issued" at bounding box center [219, 52] width 37 height 7
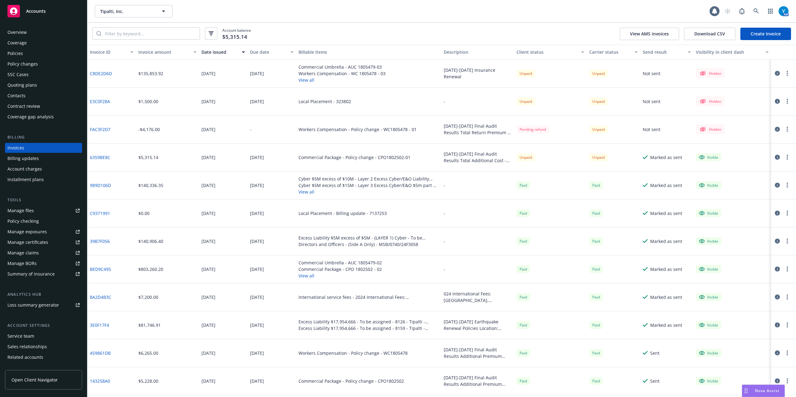
click at [776, 102] on icon "button" at bounding box center [777, 101] width 5 height 5
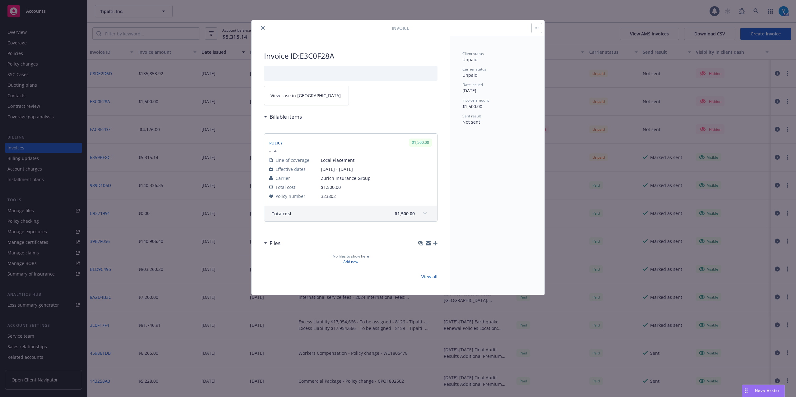
click at [300, 96] on span "View case in SSC" at bounding box center [306, 95] width 70 height 7
click at [264, 26] on icon "close" at bounding box center [263, 28] width 4 height 4
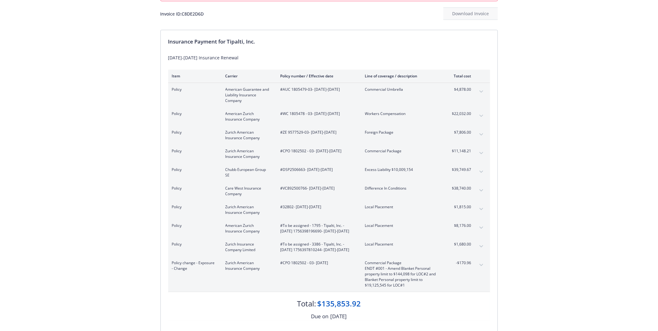
scroll to position [69, 0]
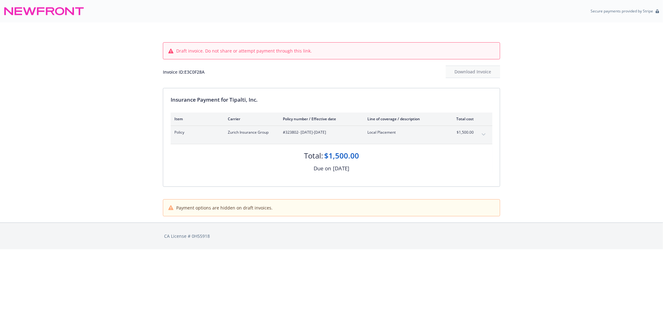
click at [481, 134] on button "expand content" at bounding box center [484, 135] width 10 height 10
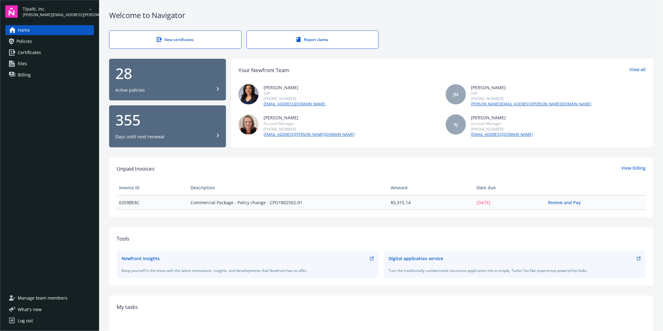
click at [163, 94] on button "28 Active policies" at bounding box center [167, 80] width 117 height 42
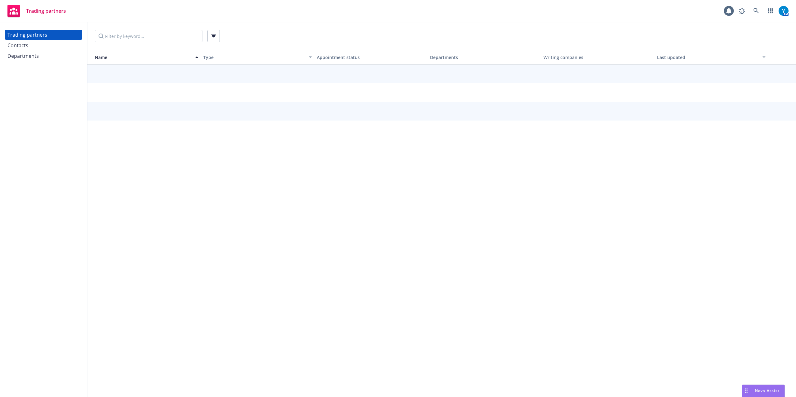
click at [32, 49] on div "Contacts" at bounding box center [43, 45] width 72 height 10
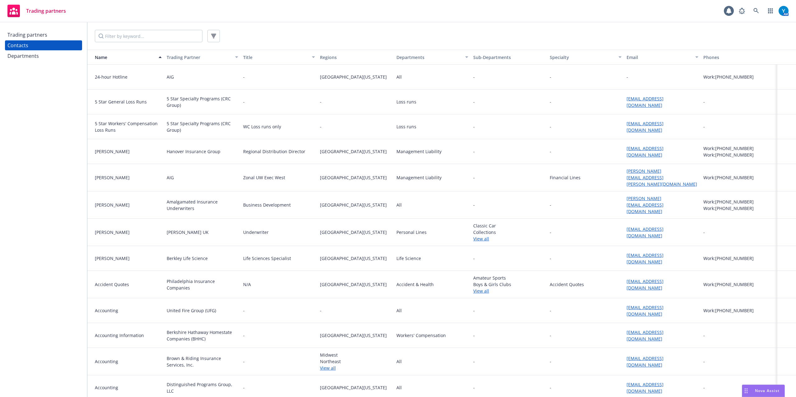
click at [28, 55] on div "Departments" at bounding box center [22, 56] width 31 height 10
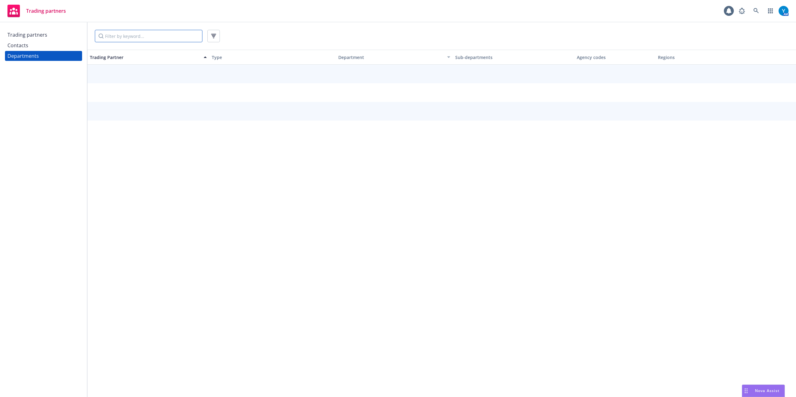
click at [123, 31] on input "Filter by keyword..." at bounding box center [149, 36] width 108 height 12
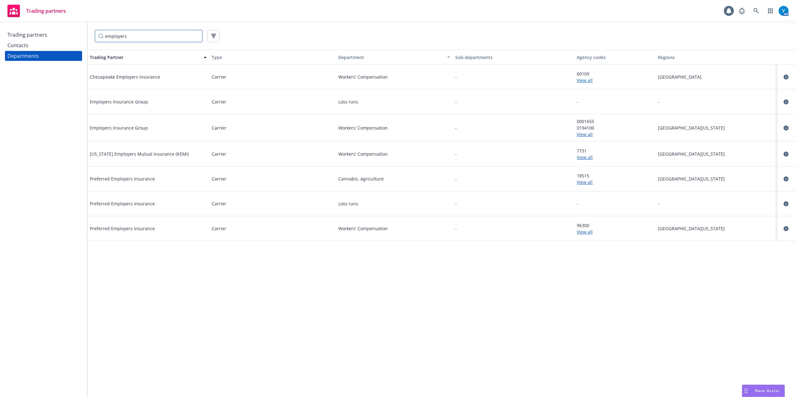
type input "employers"
click at [588, 134] on link "View all" at bounding box center [615, 134] width 76 height 7
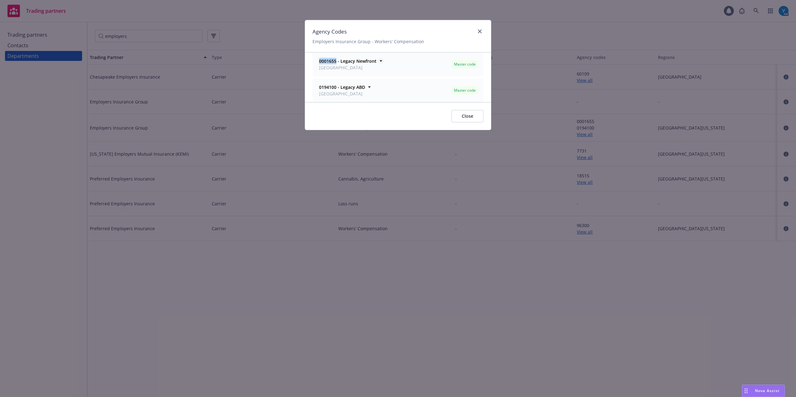
drag, startPoint x: 318, startPoint y: 60, endPoint x: 336, endPoint y: 62, distance: 18.1
click at [336, 62] on div "0001655 - Legacy Newfront [GEOGRAPHIC_DATA]" at bounding box center [347, 64] width 59 height 13
drag, startPoint x: 327, startPoint y: 60, endPoint x: 434, endPoint y: 32, distance: 111.0
click at [434, 32] on div "Agency Codes Employers Insurance Group - Workers' Compensation" at bounding box center [398, 36] width 186 height 32
drag, startPoint x: 320, startPoint y: 62, endPoint x: 336, endPoint y: 62, distance: 16.5
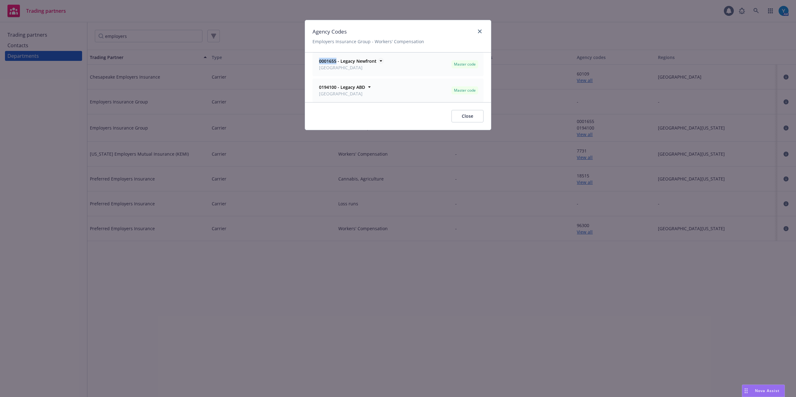
click at [336, 62] on strong "0001655 - Legacy Newfront" at bounding box center [348, 61] width 58 height 6
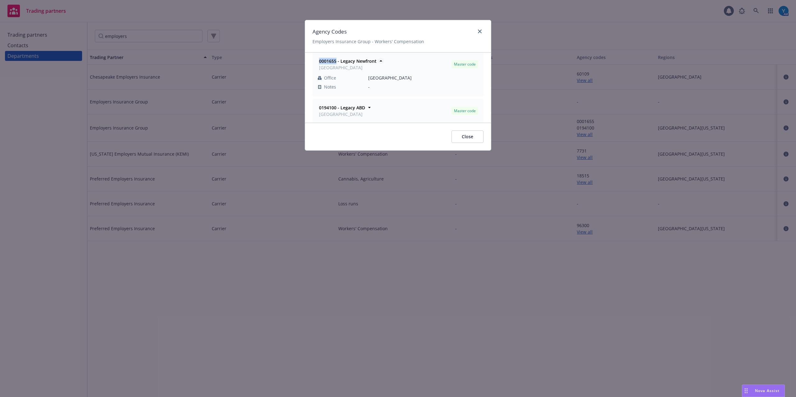
copy strong "0001655"
click at [381, 61] on icon at bounding box center [381, 61] width 6 height 6
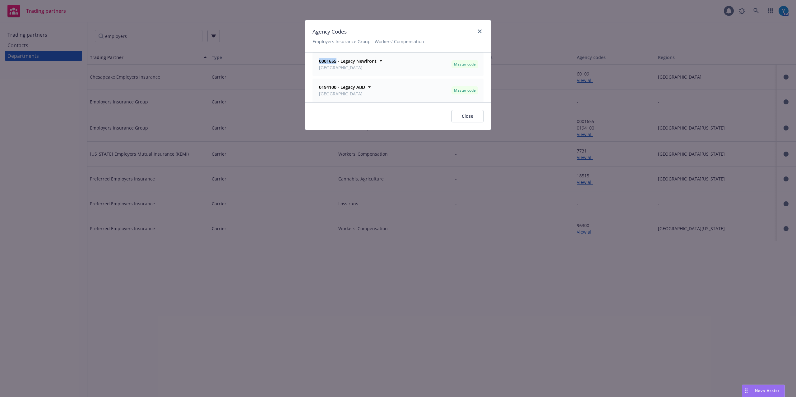
drag, startPoint x: 337, startPoint y: 61, endPoint x: 319, endPoint y: 61, distance: 18.3
click at [319, 61] on div "0001655 - Legacy Newfront [GEOGRAPHIC_DATA]" at bounding box center [347, 64] width 59 height 13
copy strong "0001655"
click at [478, 31] on icon "close" at bounding box center [480, 32] width 4 height 4
